Goal: Information Seeking & Learning: Learn about a topic

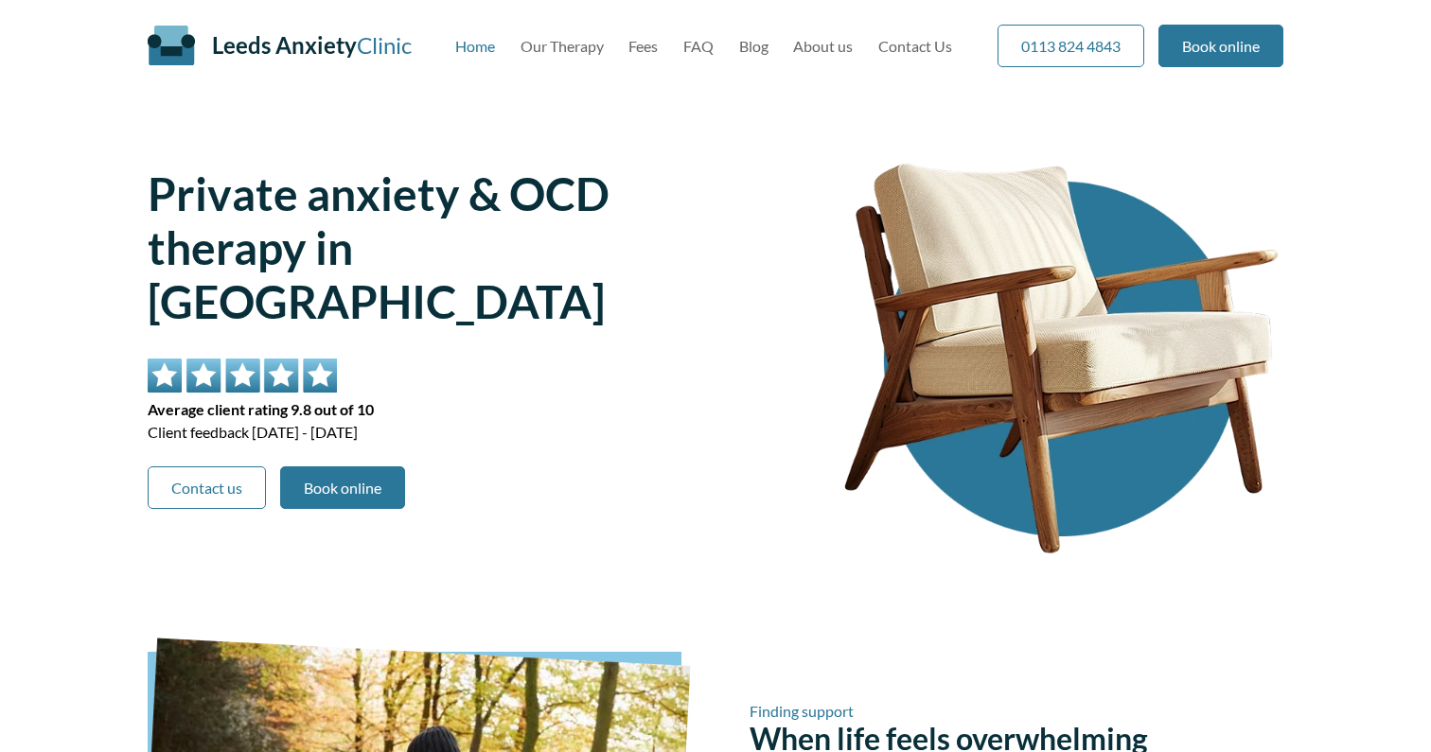
click at [589, 44] on link "Our Therapy" at bounding box center [561, 46] width 83 height 18
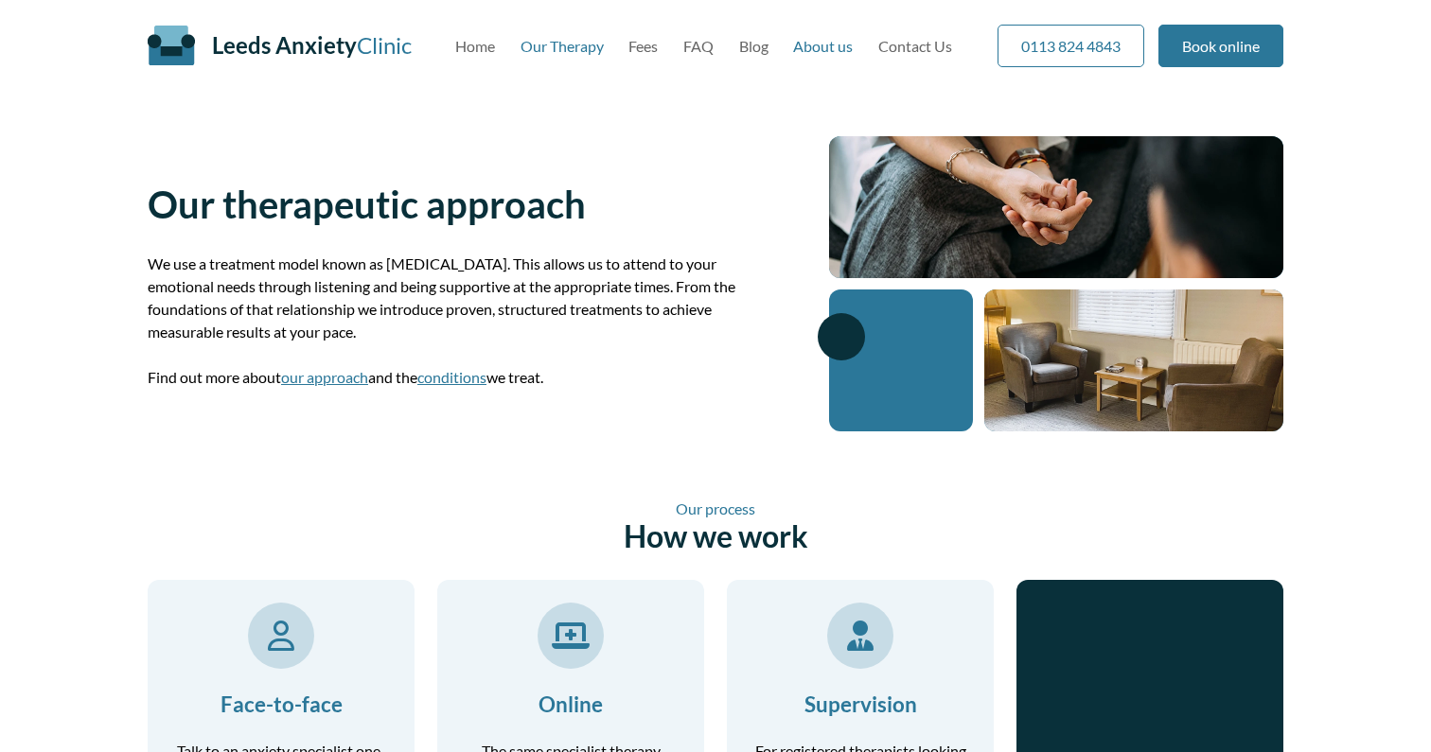
click at [831, 48] on link "About us" at bounding box center [823, 46] width 60 height 18
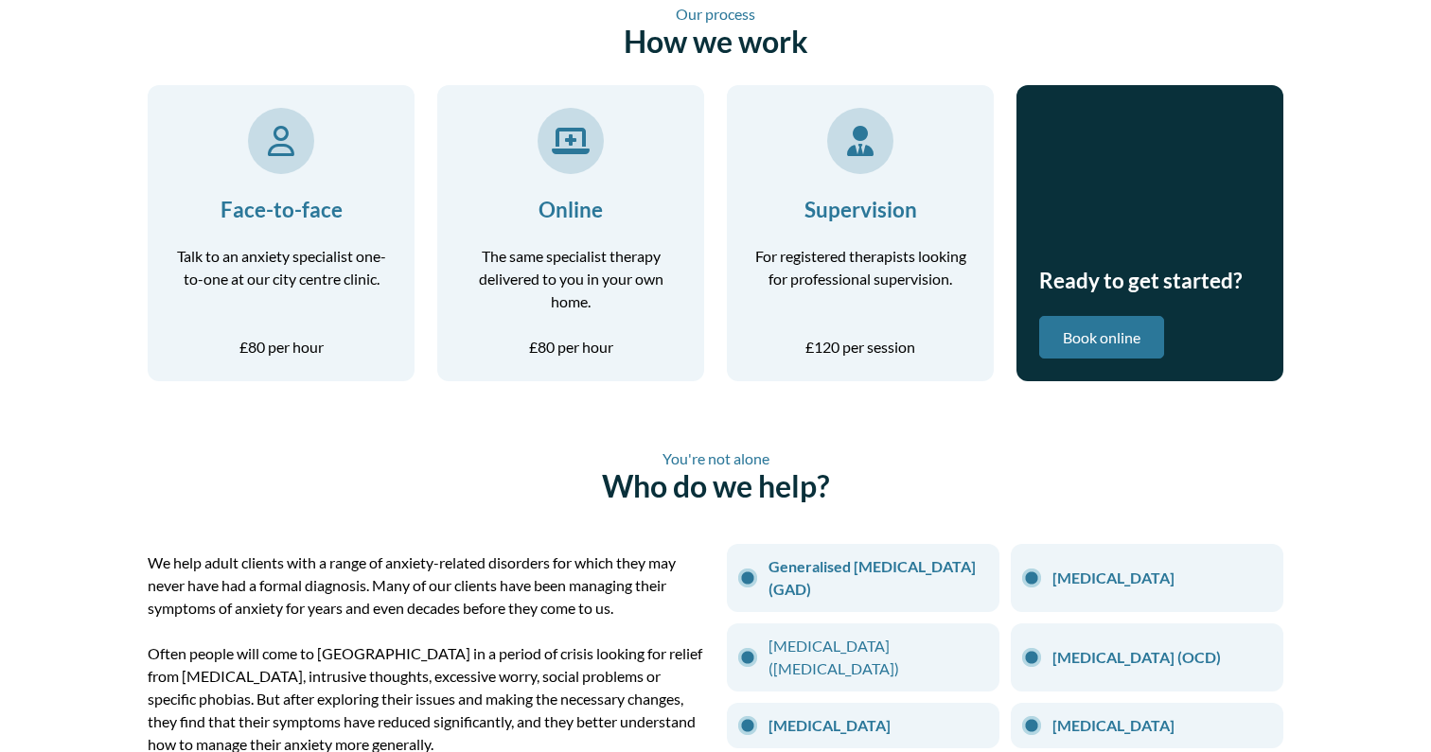
scroll to position [497, 0]
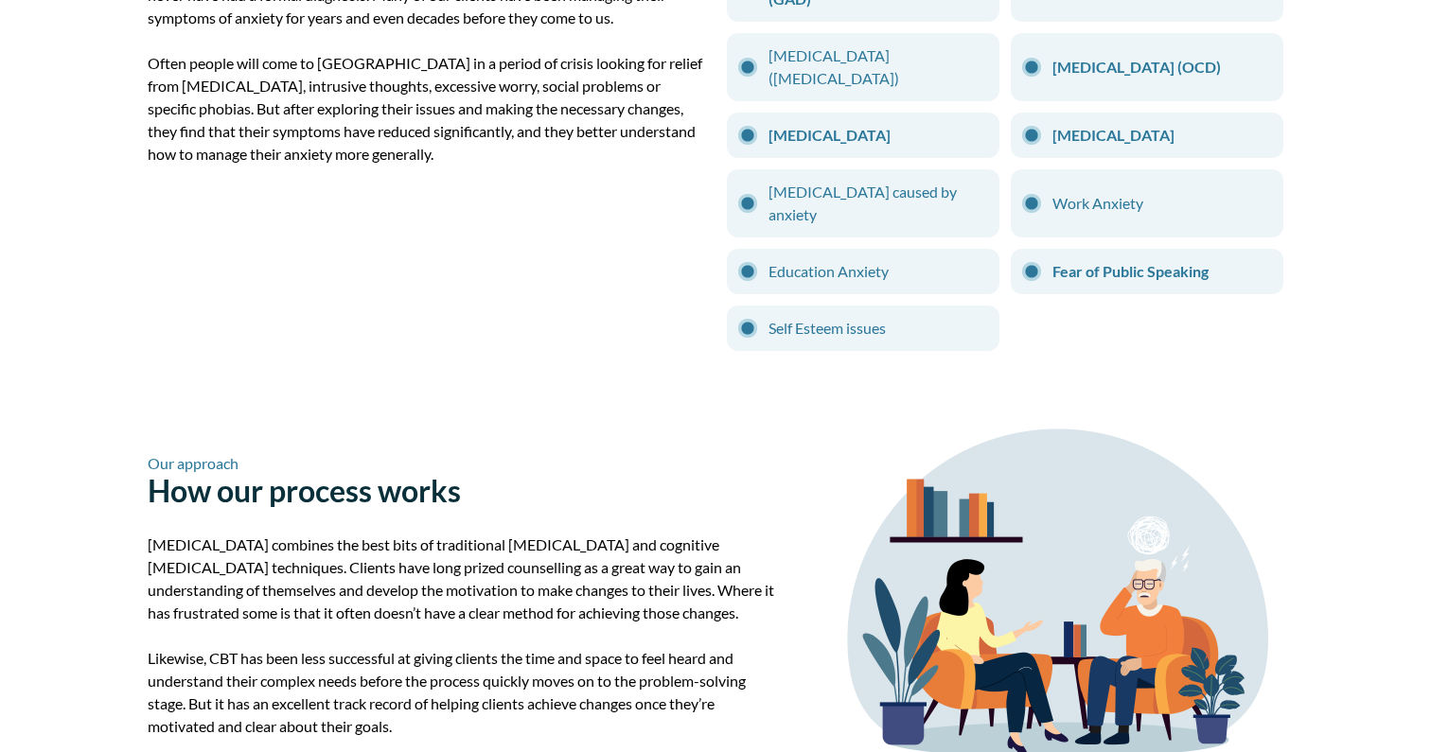
scroll to position [1110, 0]
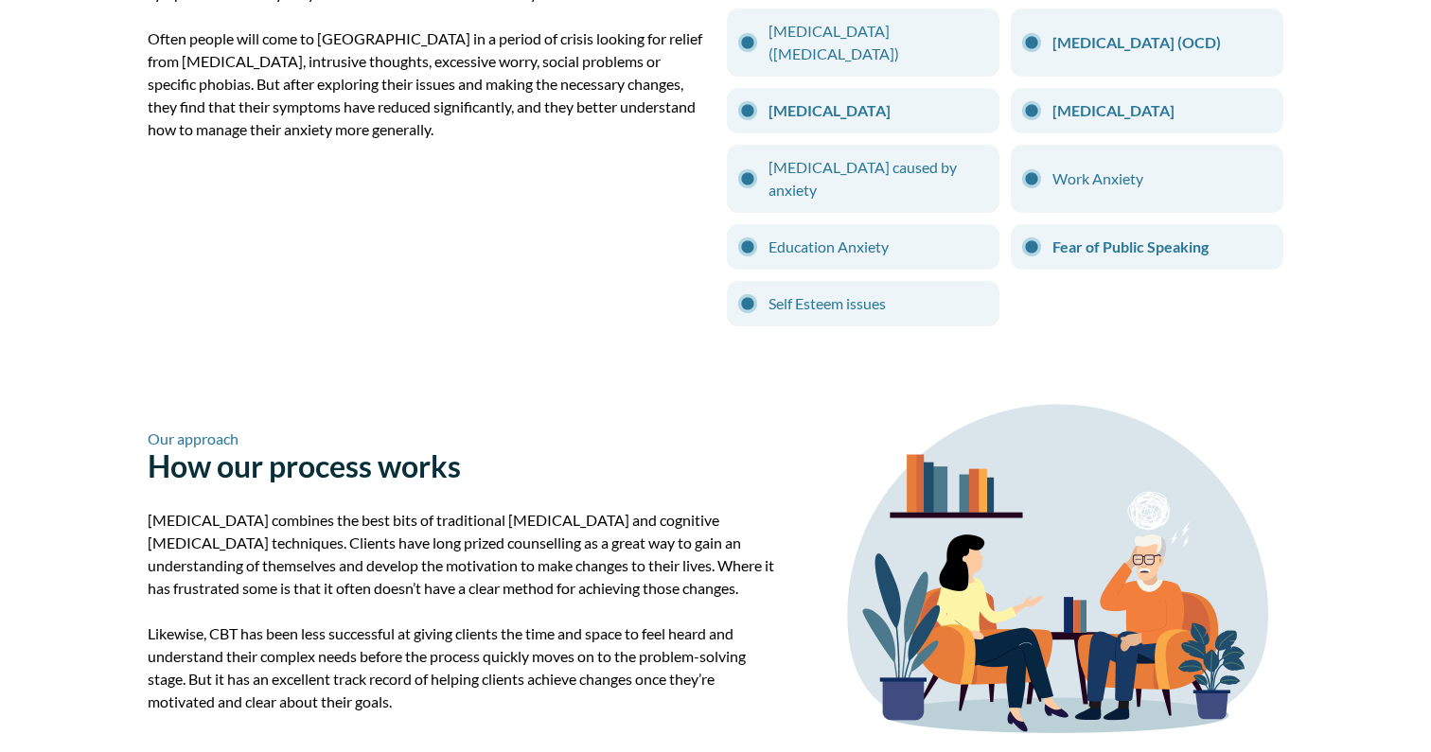
click at [65, 220] on main "Our therapeutic approach We use a treatment model known as integrative psychoth…" at bounding box center [715, 550] width 1431 height 3093
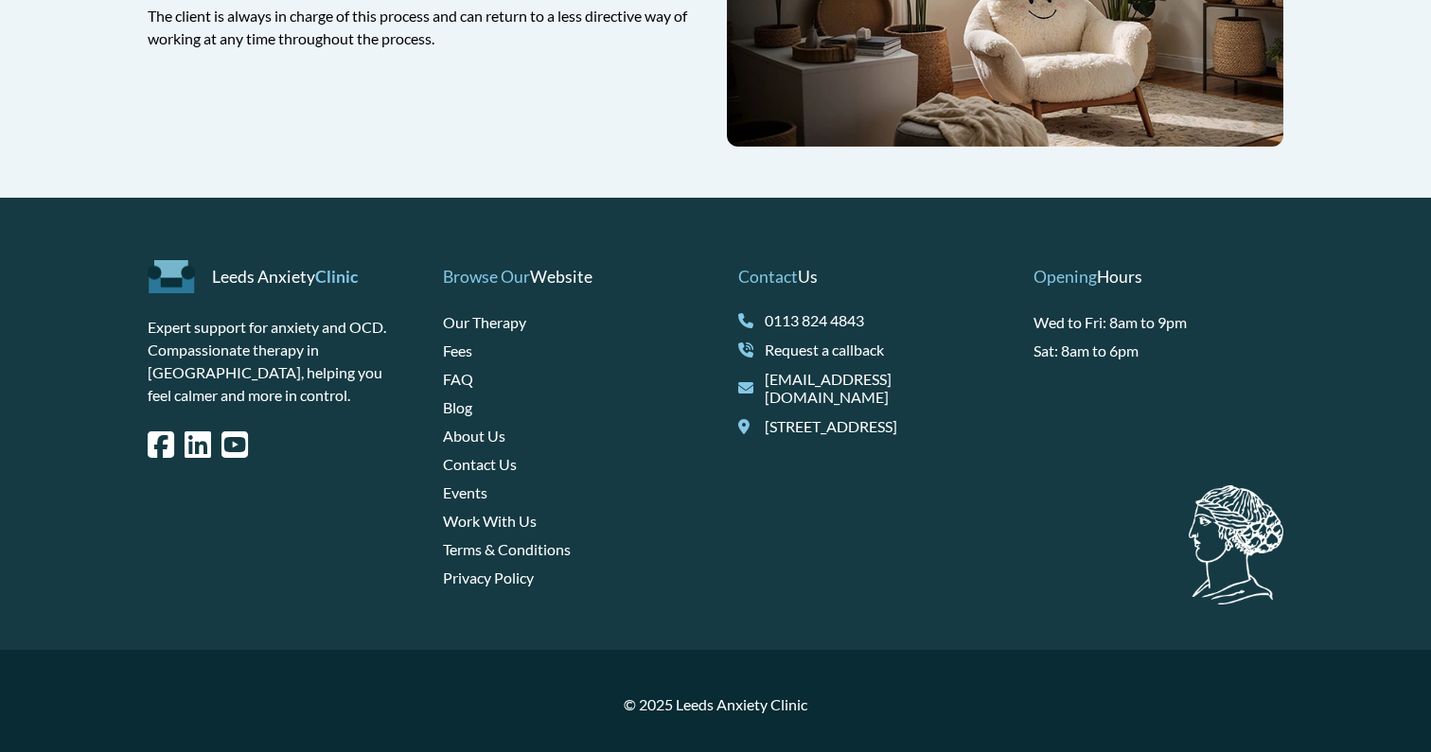
scroll to position [3011, 0]
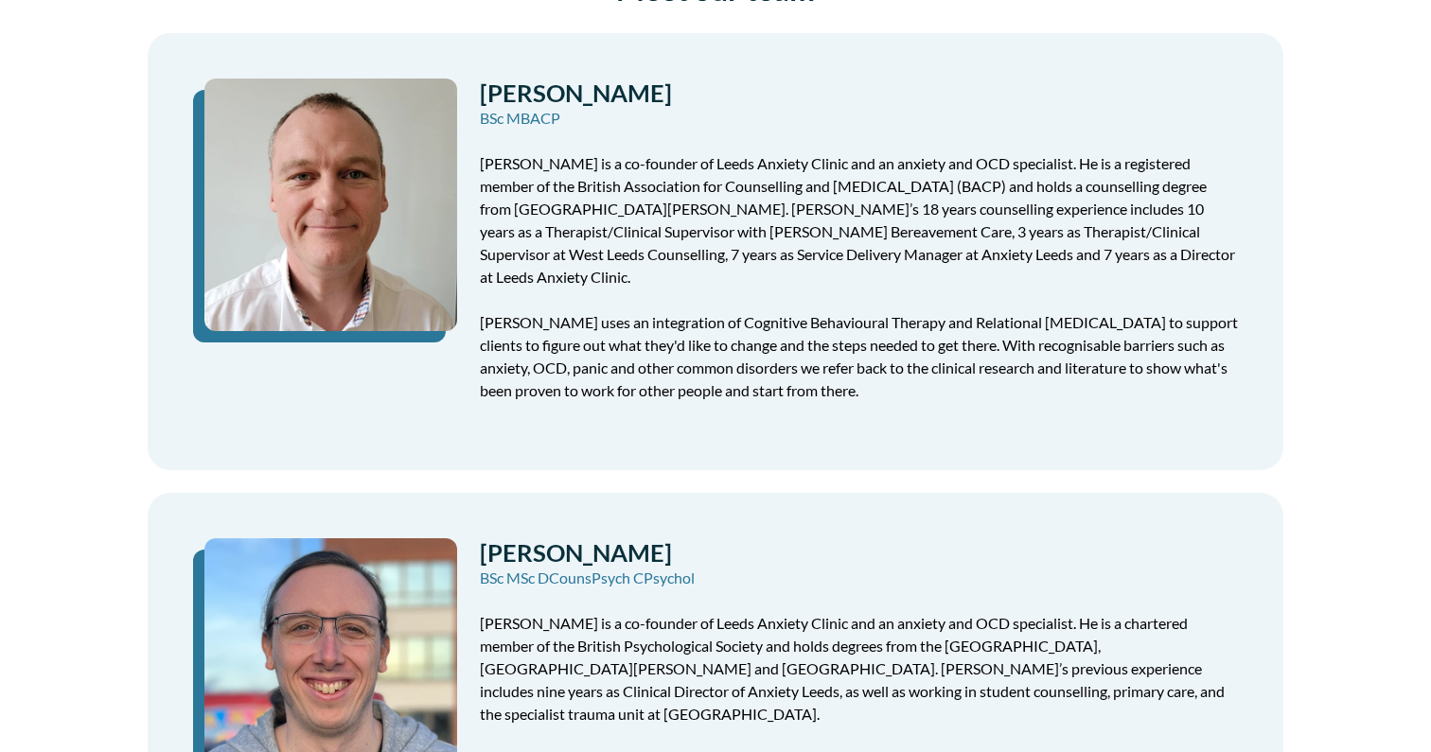
scroll to position [478, 0]
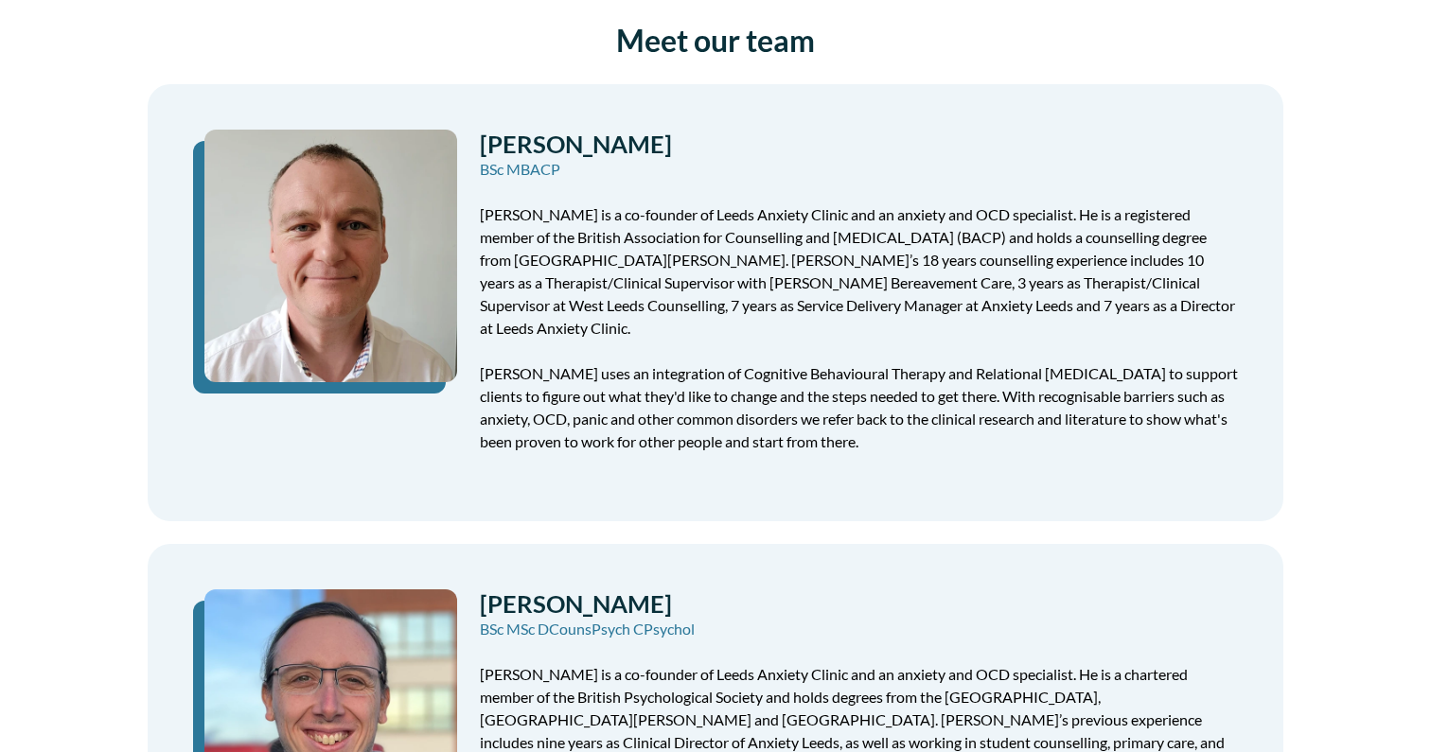
click at [123, 447] on main "About us Leeds Anxiety Clinic has been supporting clients since 2017, helping p…" at bounding box center [715, 428] width 1431 height 1584
click at [121, 431] on main "About us Leeds Anxiety Clinic has been supporting clients since 2017, helping p…" at bounding box center [715, 428] width 1431 height 1584
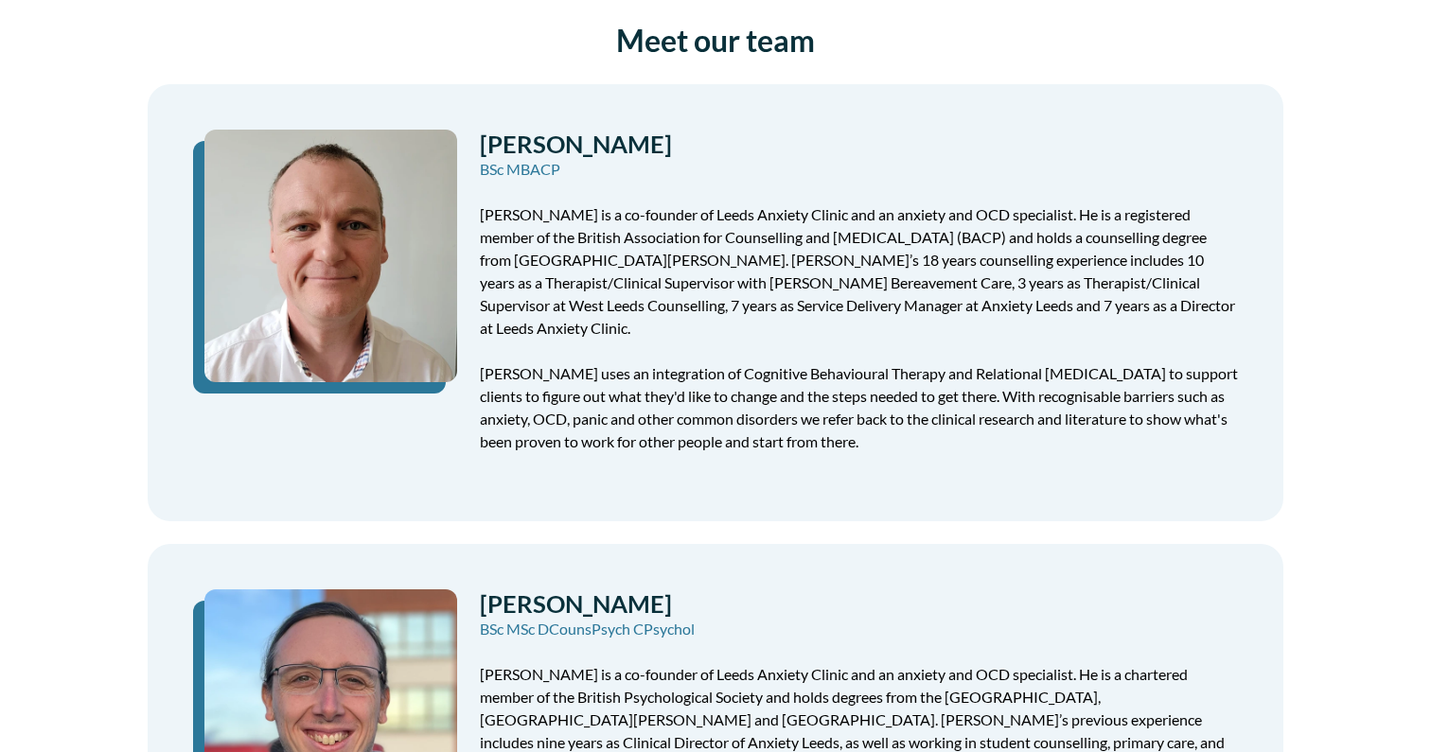
click at [121, 431] on main "About us Leeds Anxiety Clinic has been supporting clients since 2017, helping p…" at bounding box center [715, 428] width 1431 height 1584
click at [115, 431] on main "About us Leeds Anxiety Clinic has been supporting clients since 2017, helping p…" at bounding box center [715, 428] width 1431 height 1584
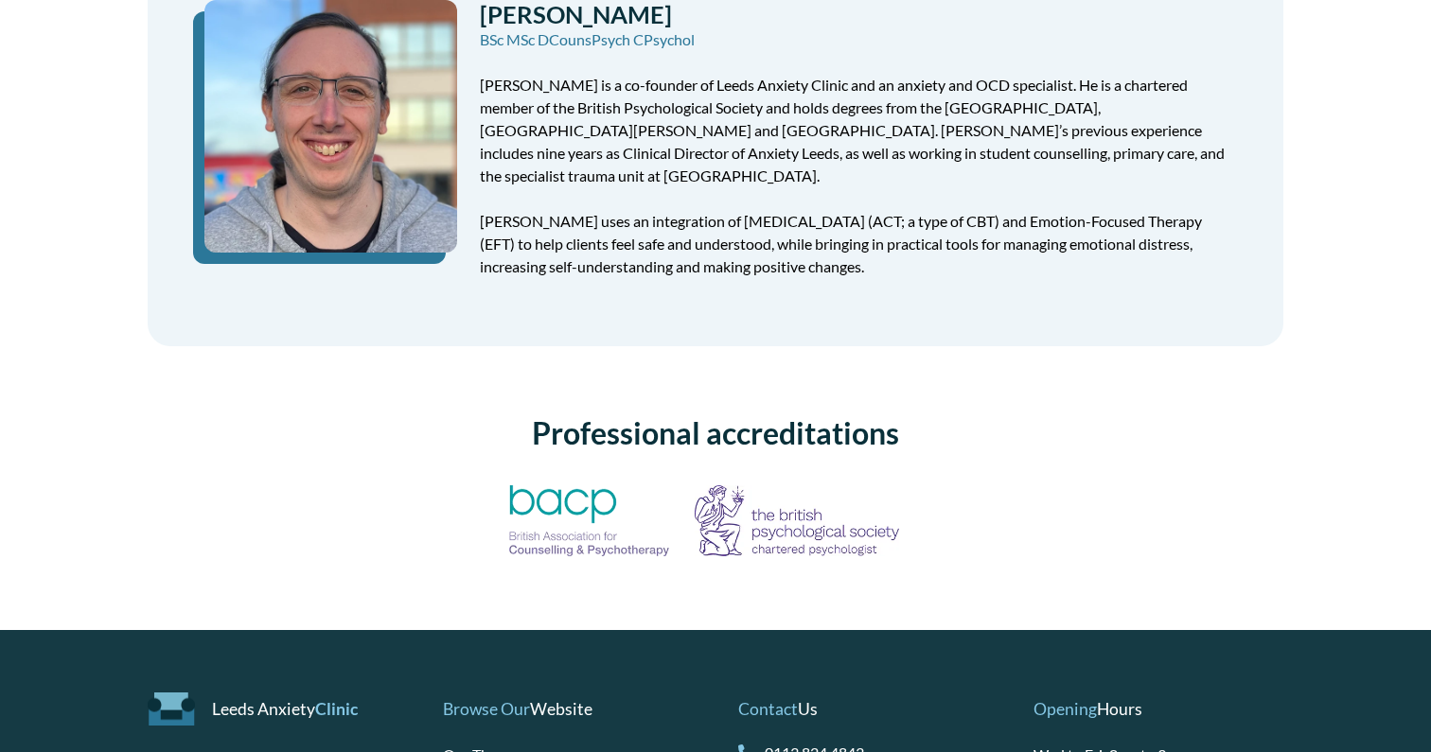
scroll to position [1069, 0]
